Goal: Task Accomplishment & Management: Manage account settings

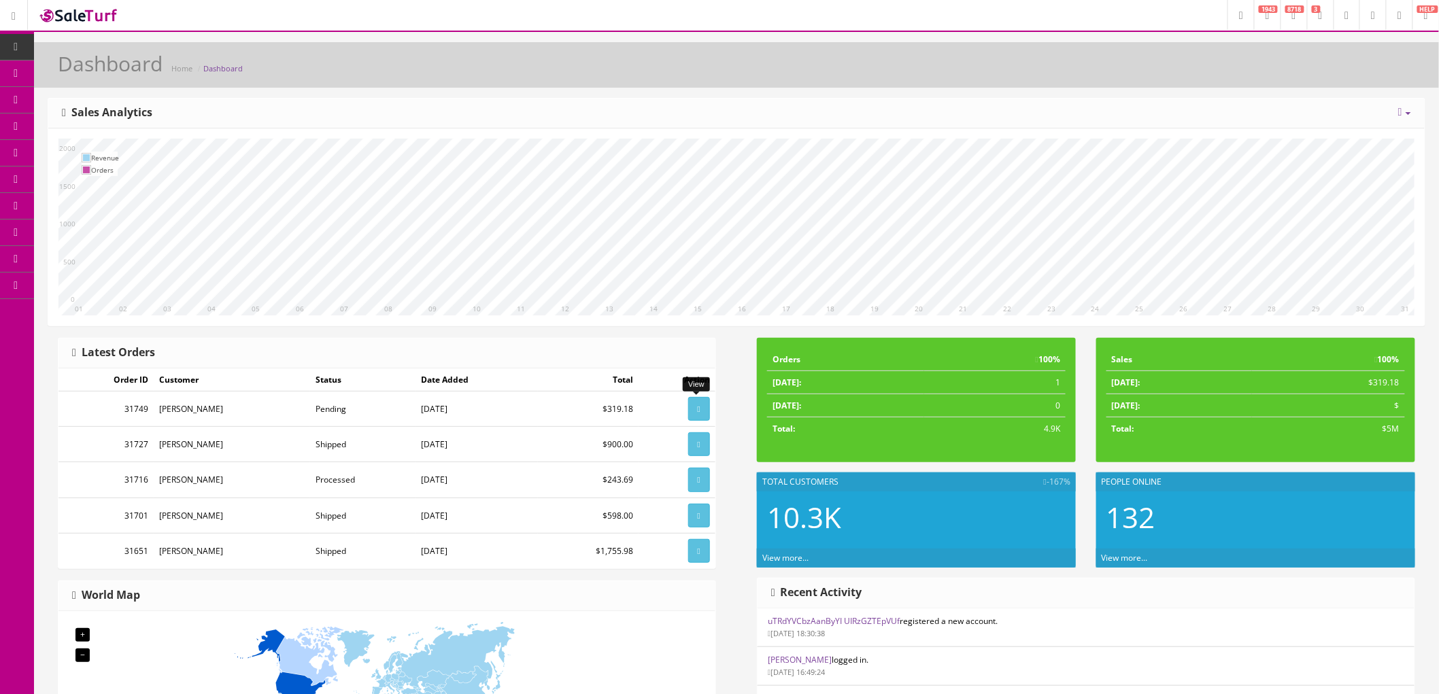
click at [698, 406] on icon at bounding box center [699, 409] width 3 height 8
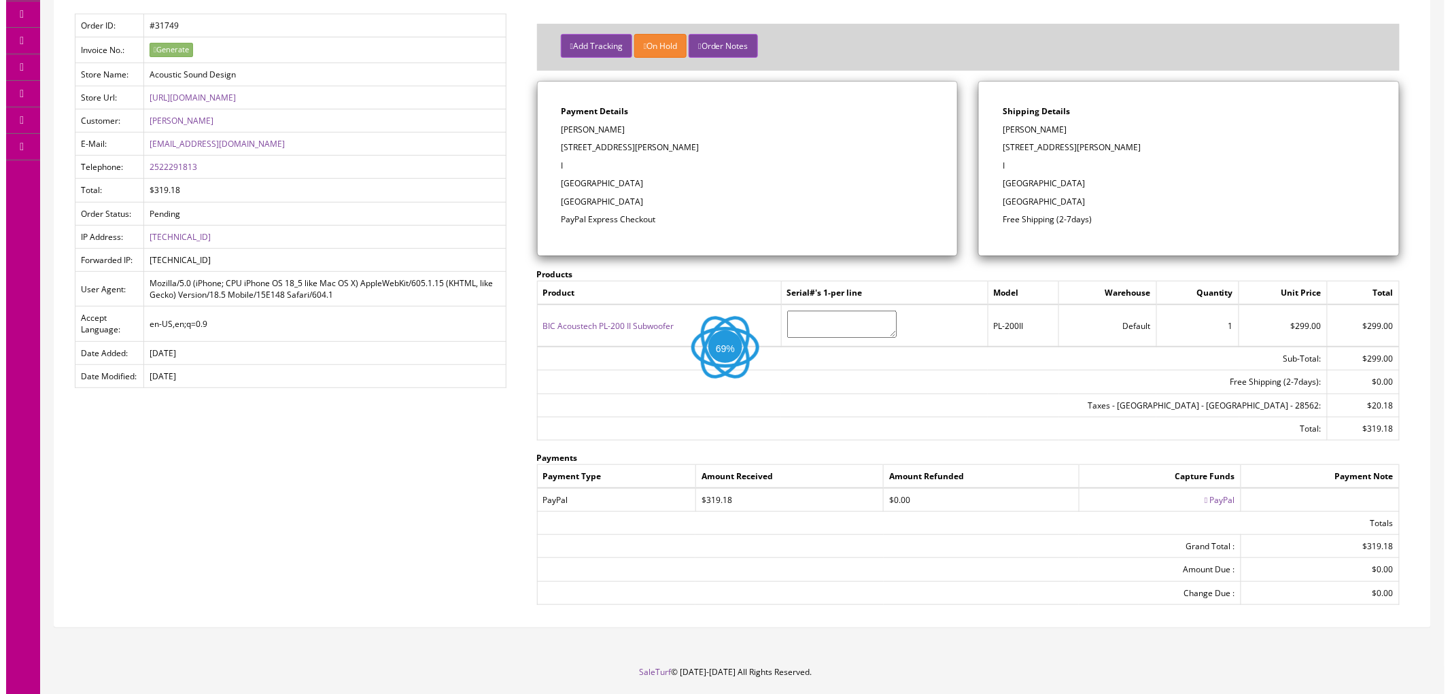
scroll to position [151, 0]
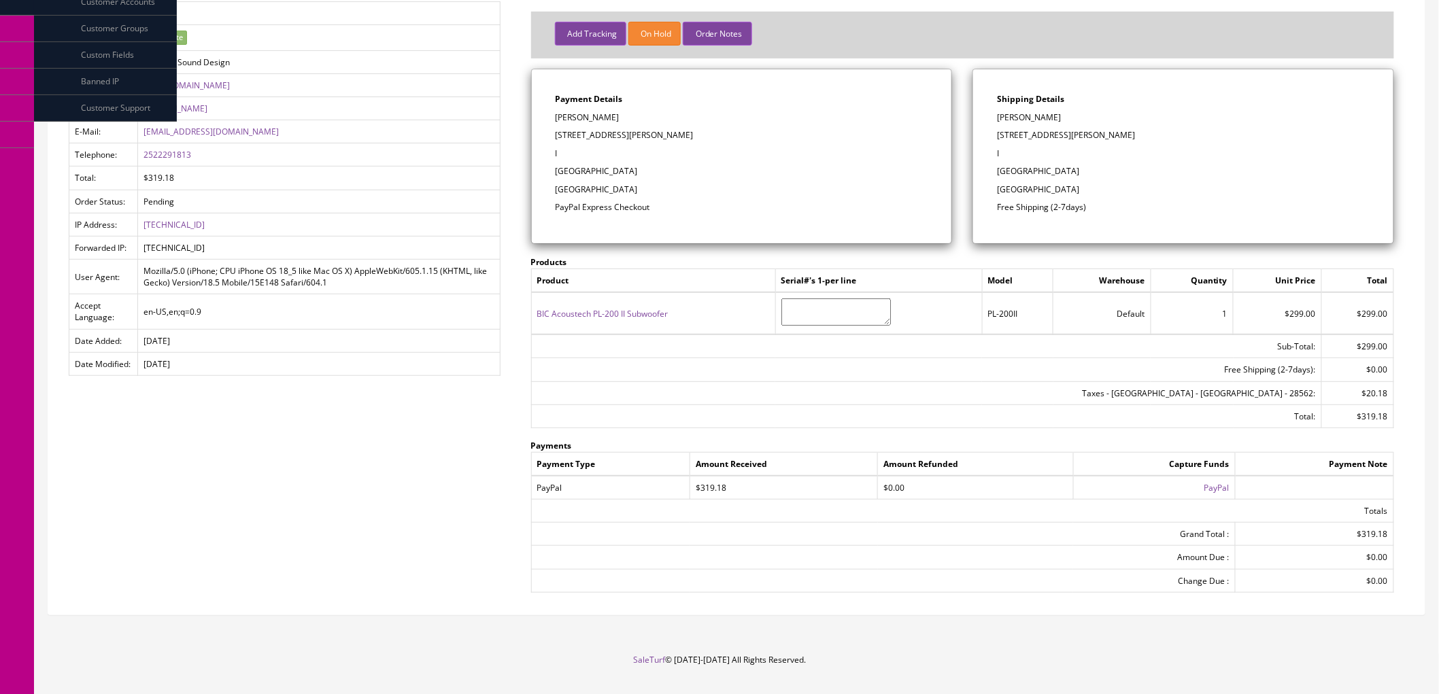
click at [1199, 485] on icon at bounding box center [1200, 488] width 3 height 8
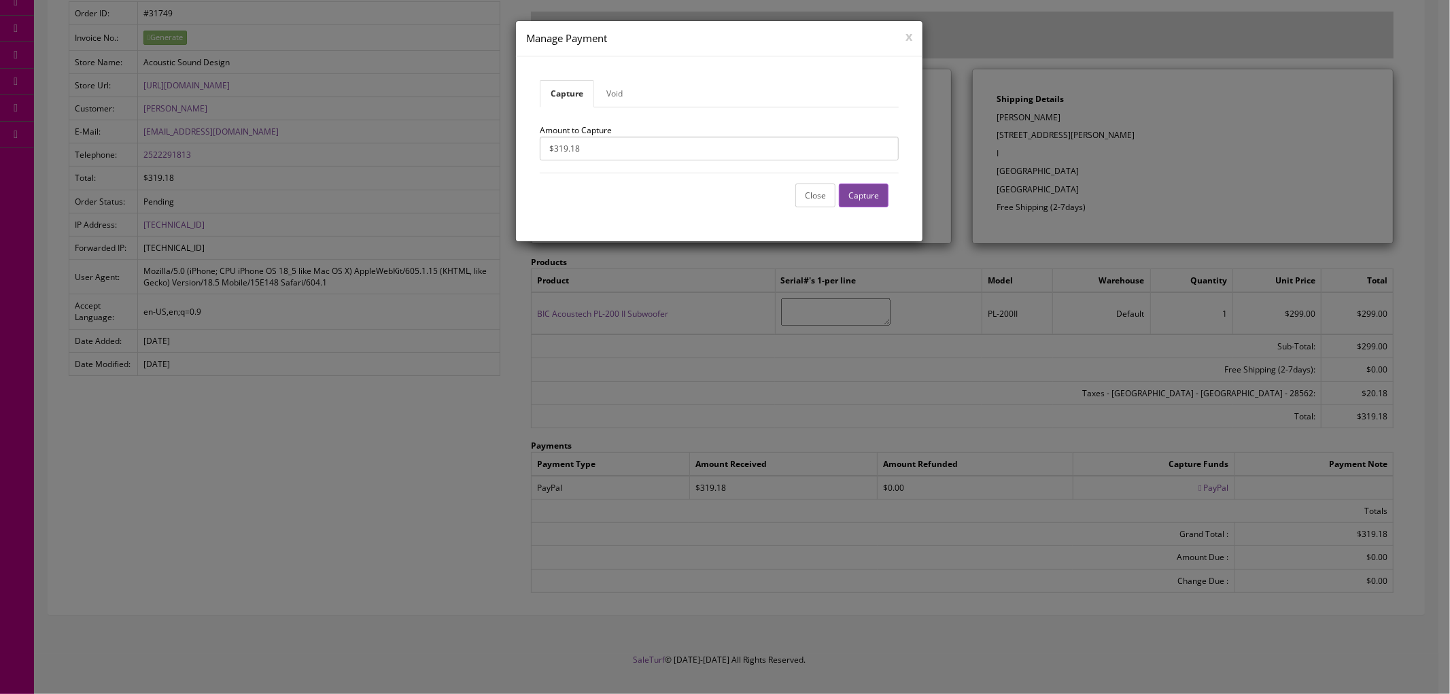
click at [869, 191] on button "Capture" at bounding box center [864, 196] width 50 height 24
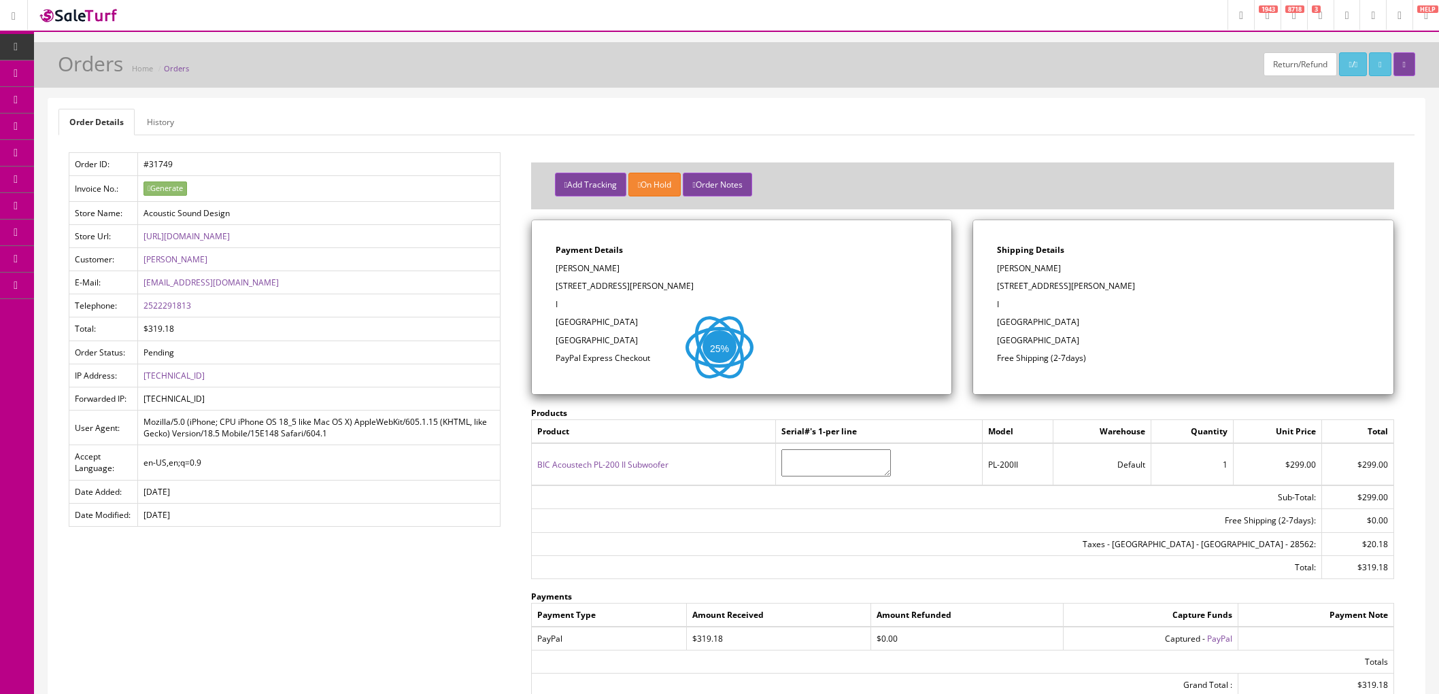
scroll to position [151, 0]
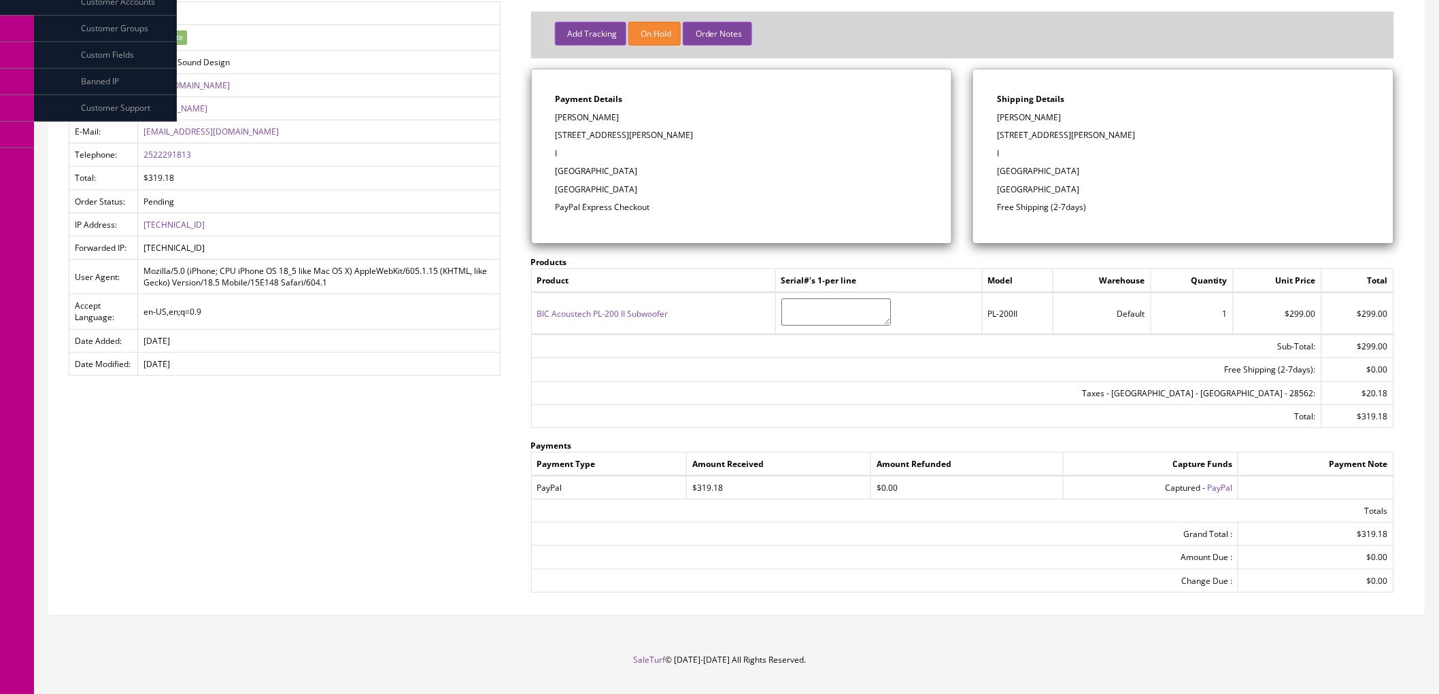
drag, startPoint x: 1065, startPoint y: 118, endPoint x: 997, endPoint y: 117, distance: 67.3
click at [997, 117] on p "Stephen Barrow" at bounding box center [1183, 117] width 373 height 12
copy p "Stephen Barrow"
drag, startPoint x: 1080, startPoint y: 137, endPoint x: 997, endPoint y: 138, distance: 82.3
click at [997, 138] on p "202 Sidler Street" at bounding box center [1183, 135] width 373 height 12
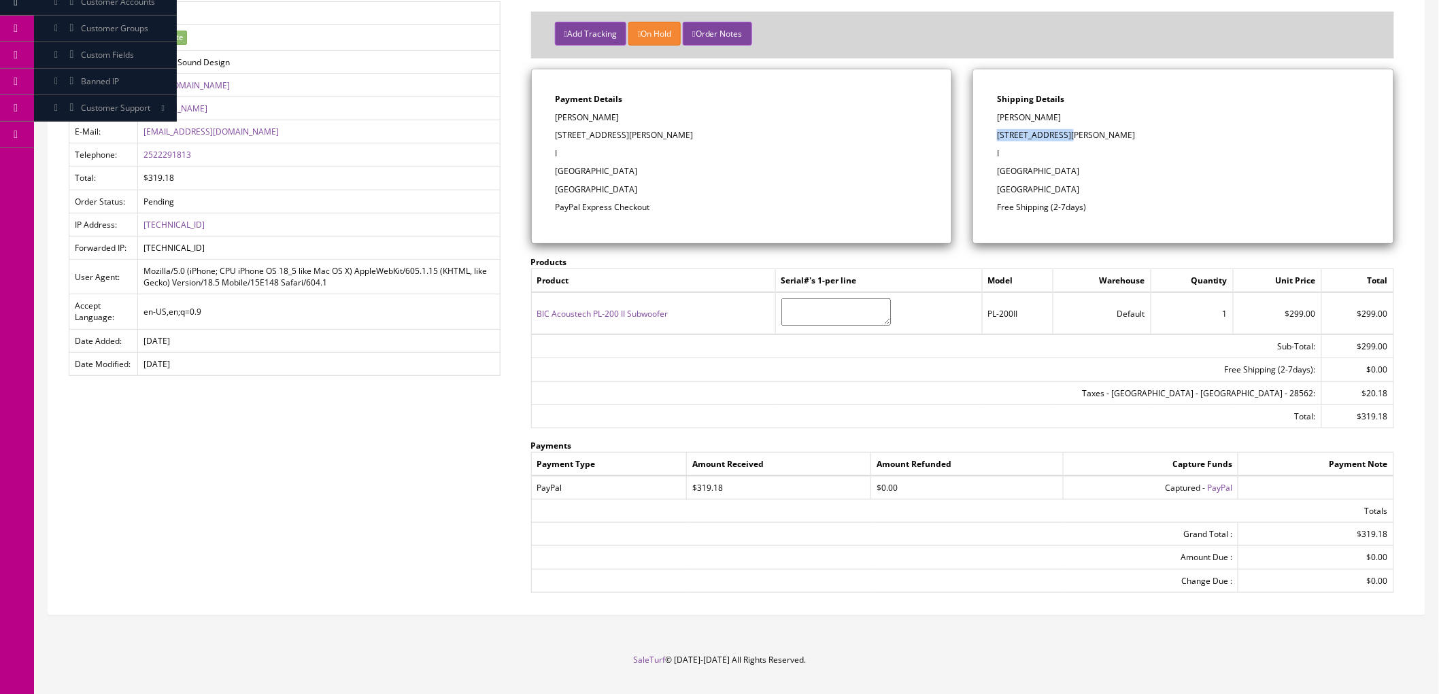
copy p "202 Sidler Street"
drag, startPoint x: 1010, startPoint y: 160, endPoint x: 996, endPoint y: 158, distance: 13.7
click at [996, 158] on div "Shipping Details Stephen Barrow 202 Sidler Street I New Bern, NC 28562 United S…" at bounding box center [1183, 156] width 420 height 174
click at [1011, 152] on p "I" at bounding box center [1183, 154] width 373 height 12
drag, startPoint x: 1006, startPoint y: 151, endPoint x: 997, endPoint y: 152, distance: 8.9
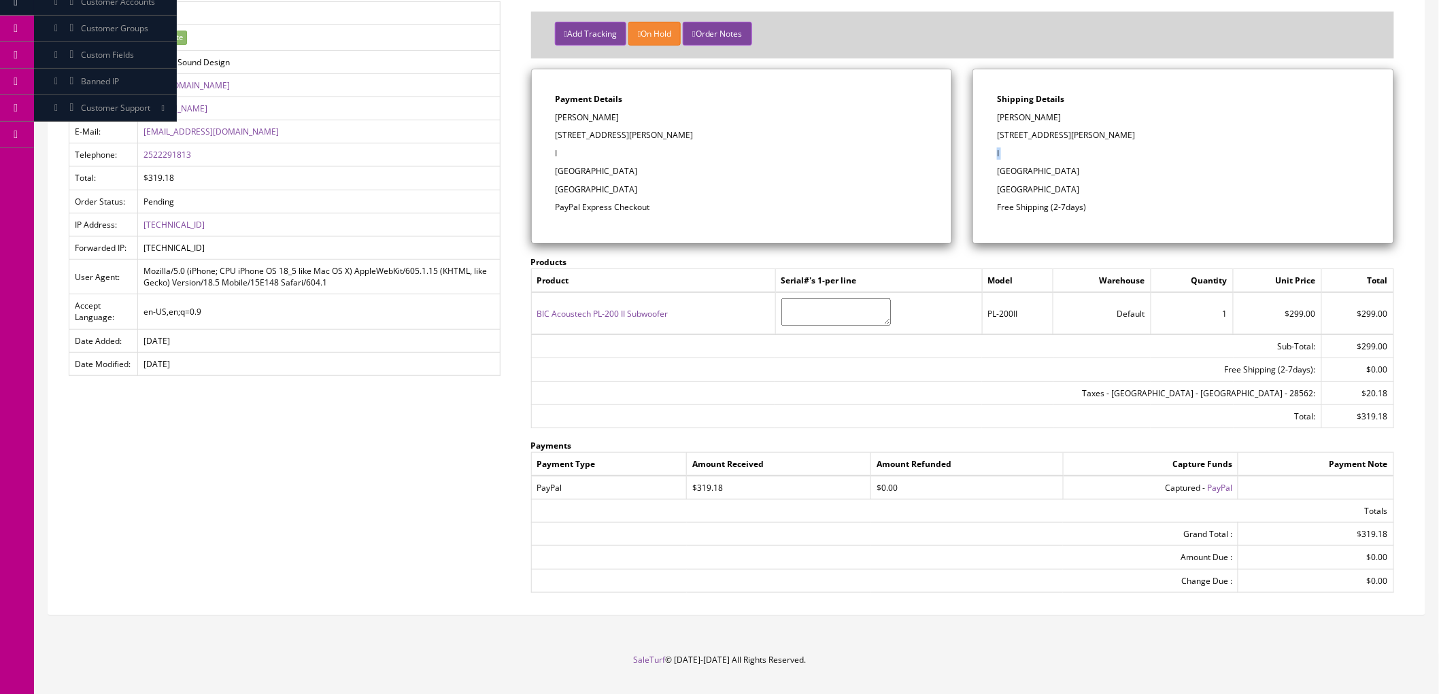
click at [997, 152] on p "I" at bounding box center [1183, 154] width 373 height 12
drag, startPoint x: 1088, startPoint y: 171, endPoint x: 1054, endPoint y: 169, distance: 34.1
click at [1054, 169] on p "New Bern, NC 28562" at bounding box center [1183, 171] width 373 height 12
copy p "28562"
drag, startPoint x: 199, startPoint y: 160, endPoint x: 143, endPoint y: 160, distance: 55.8
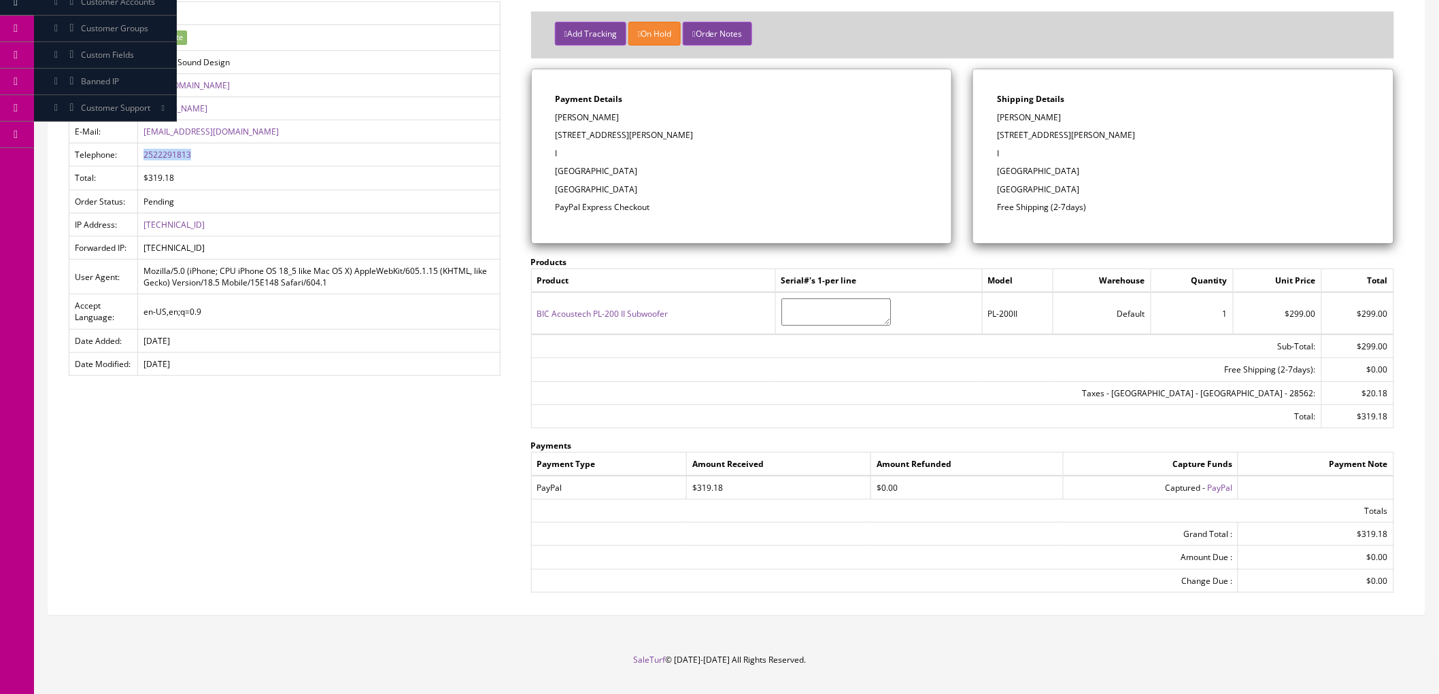
click at [143, 160] on td "2522291813" at bounding box center [319, 154] width 362 height 23
copy link "2522291813"
drag, startPoint x: 239, startPoint y: 133, endPoint x: 143, endPoint y: 134, distance: 95.2
click at [143, 134] on td "sbarrow60@gmail.com" at bounding box center [319, 131] width 362 height 23
copy link "sbarrow60@gmail.com"
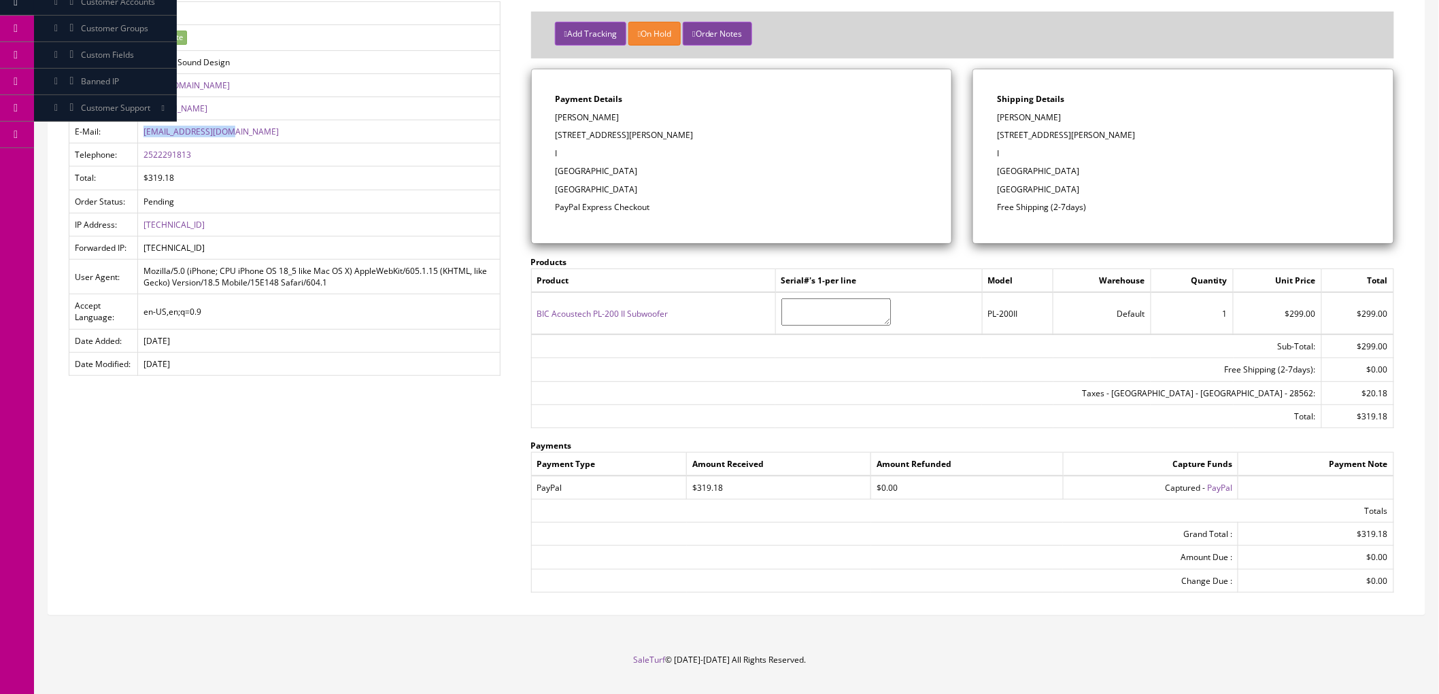
click at [583, 38] on button "Add Tracking" at bounding box center [590, 34] width 71 height 24
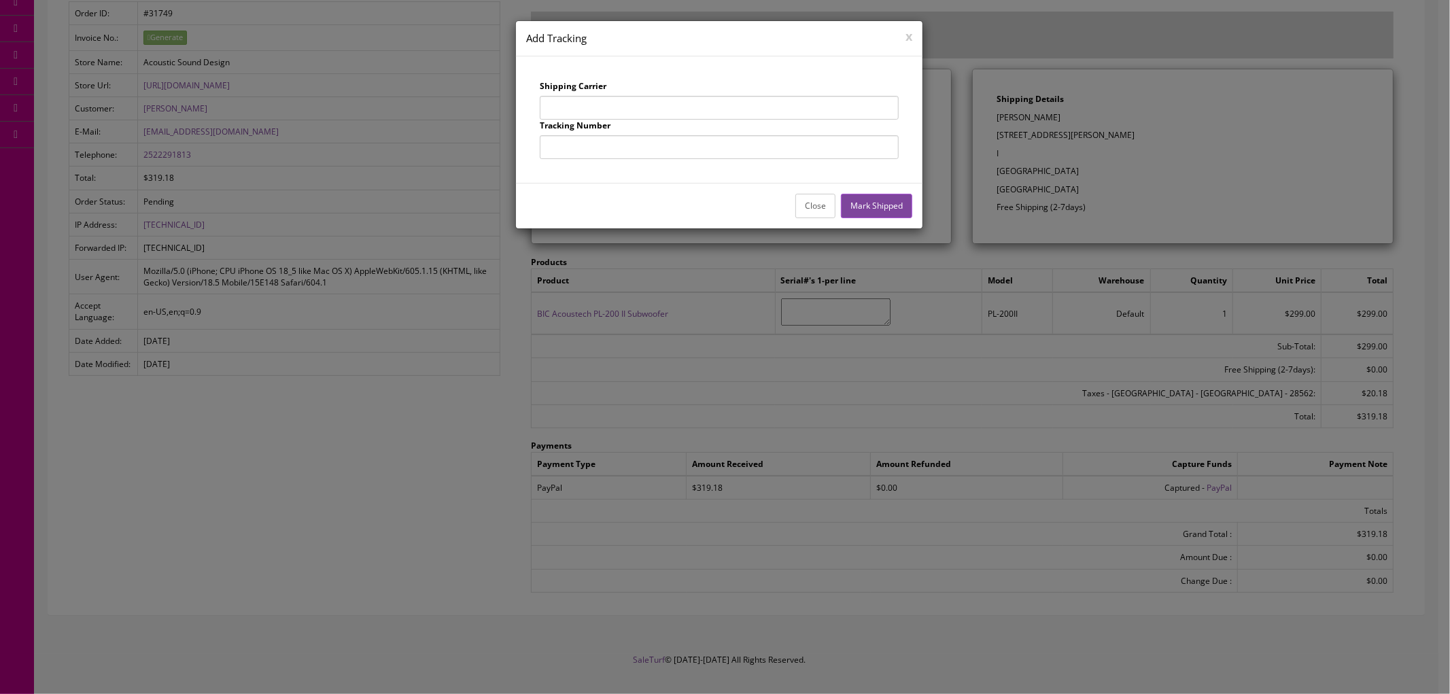
click at [636, 111] on input "text" at bounding box center [719, 108] width 359 height 24
type input "UPS"
click at [641, 147] on input "text" at bounding box center [719, 147] width 359 height 24
type input "1Z863E834257406880"
click at [861, 194] on button "Mark Shipped" at bounding box center [876, 206] width 71 height 24
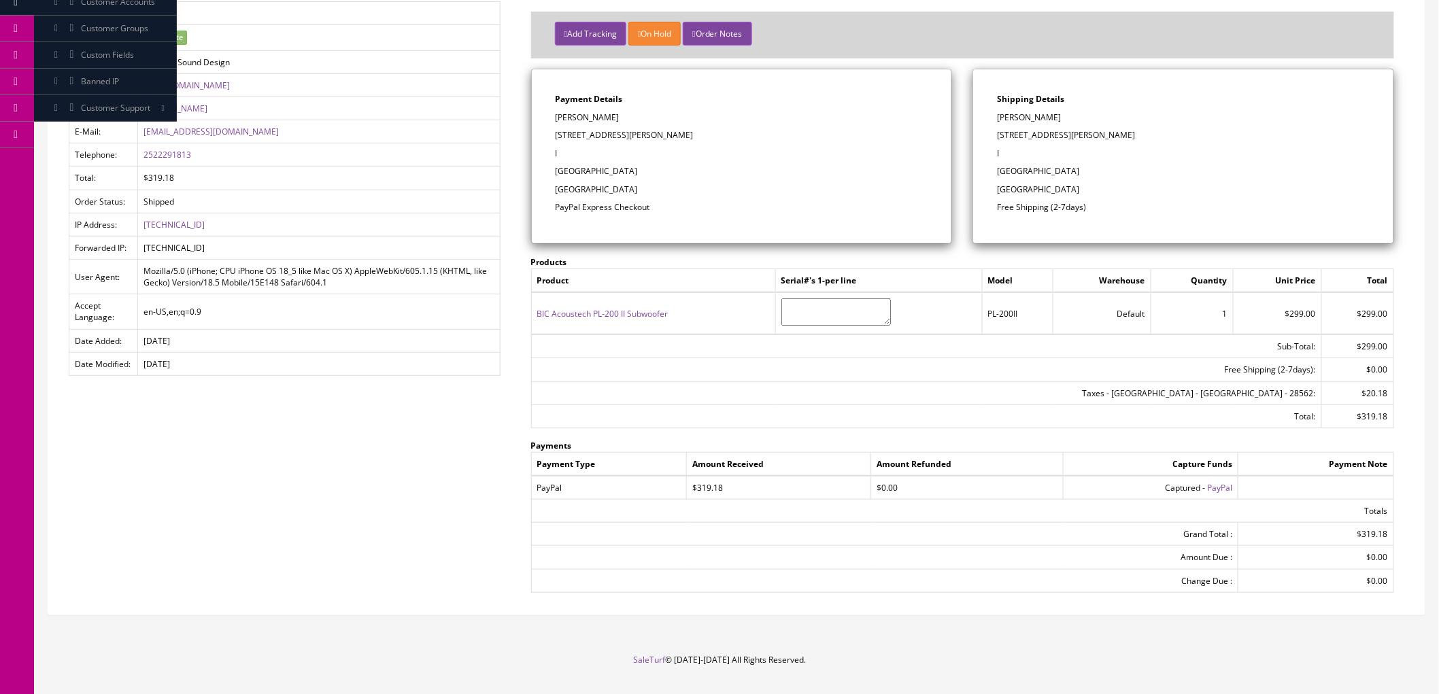
scroll to position [0, 0]
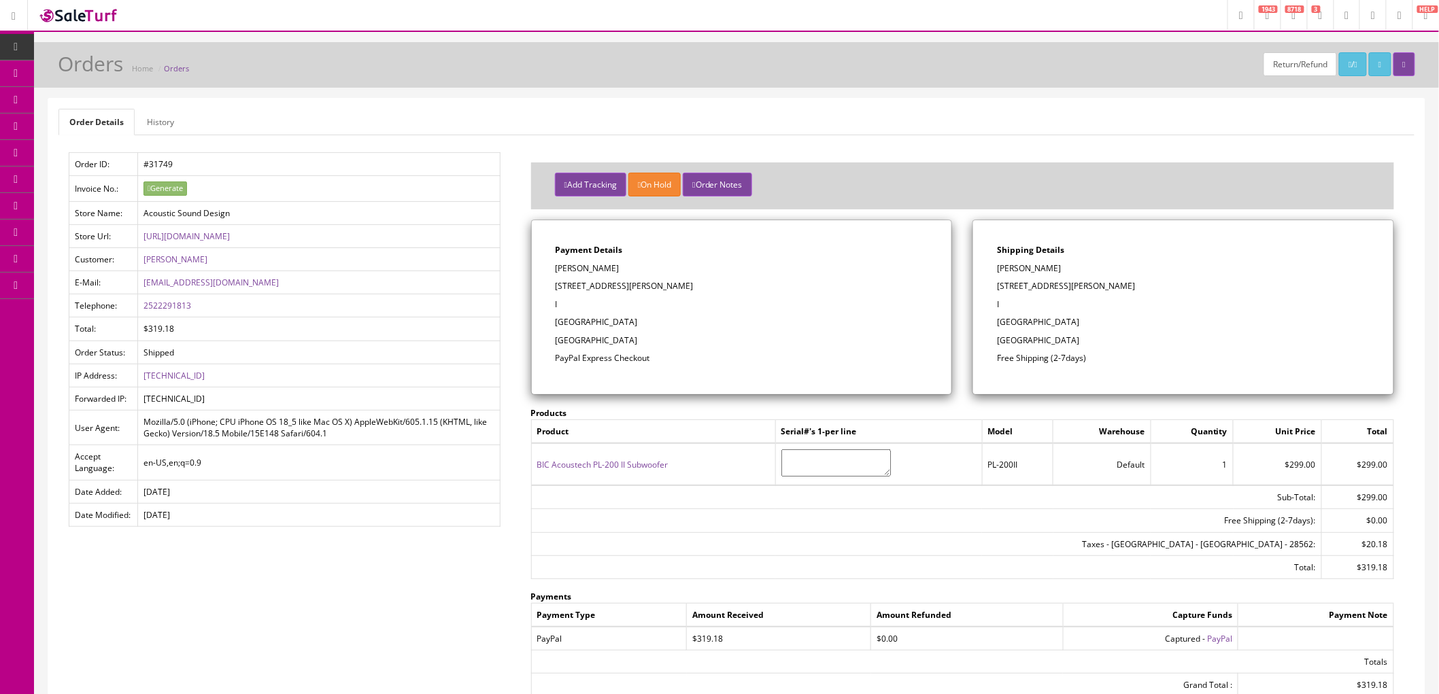
click at [103, 70] on span "Products" at bounding box center [97, 73] width 33 height 12
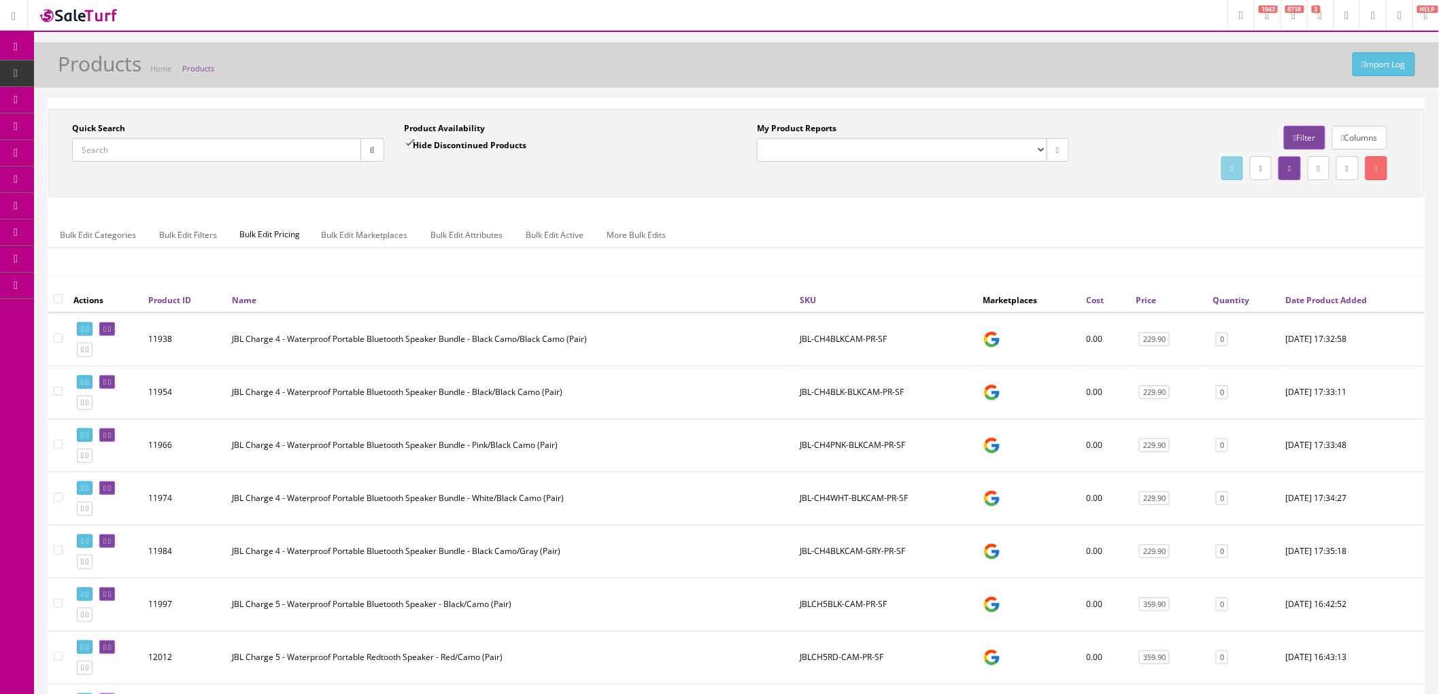
click at [97, 147] on span "Order List" at bounding box center [99, 153] width 37 height 12
